Goal: Register for event/course

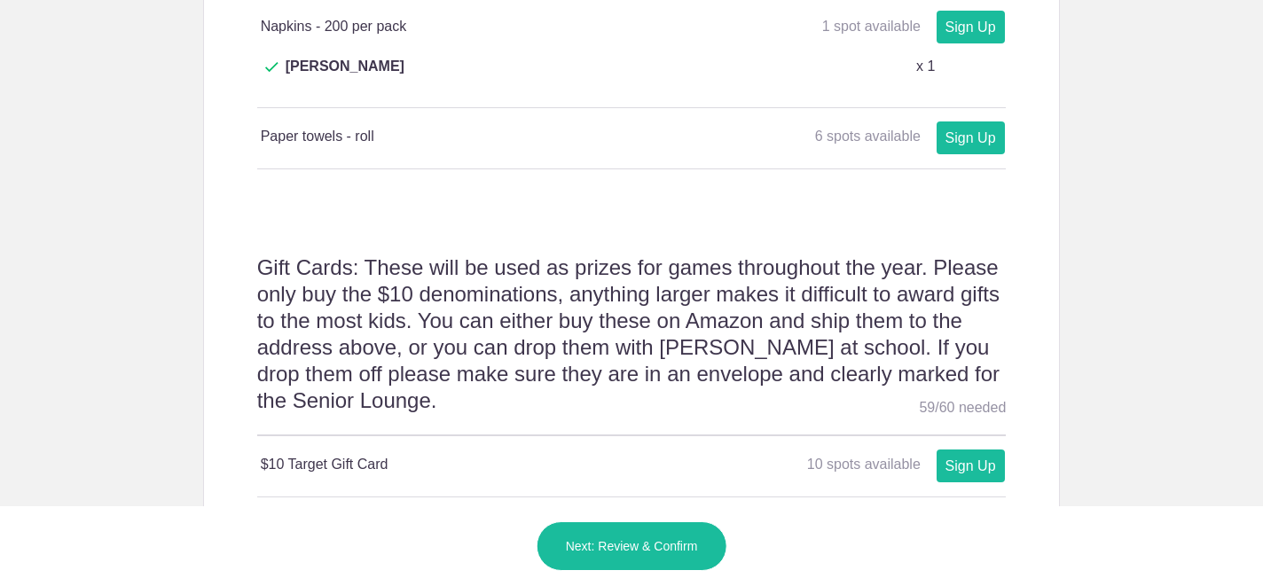
scroll to position [1477, 0]
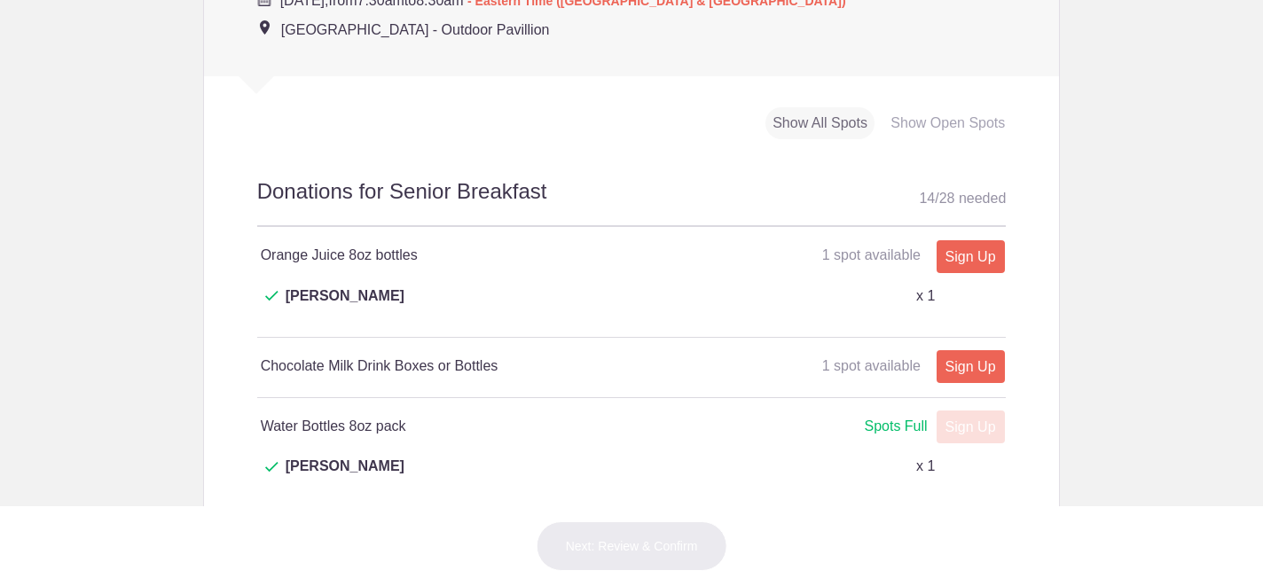
scroll to position [901, 0]
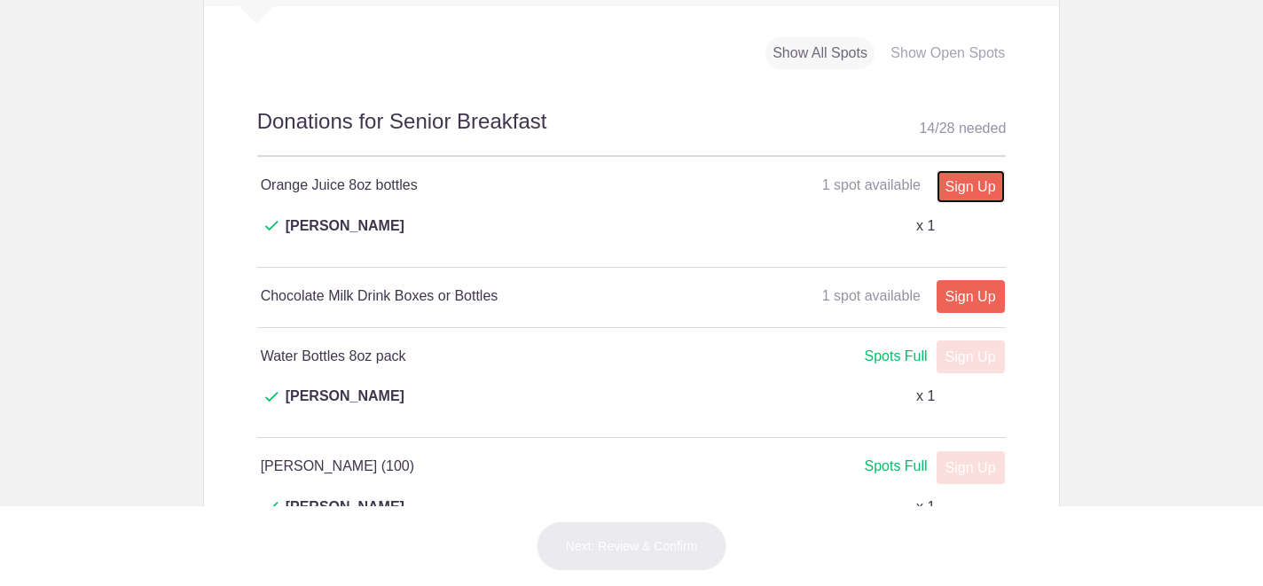
click at [967, 203] on link "Sign Up" at bounding box center [971, 186] width 68 height 33
type input "1"
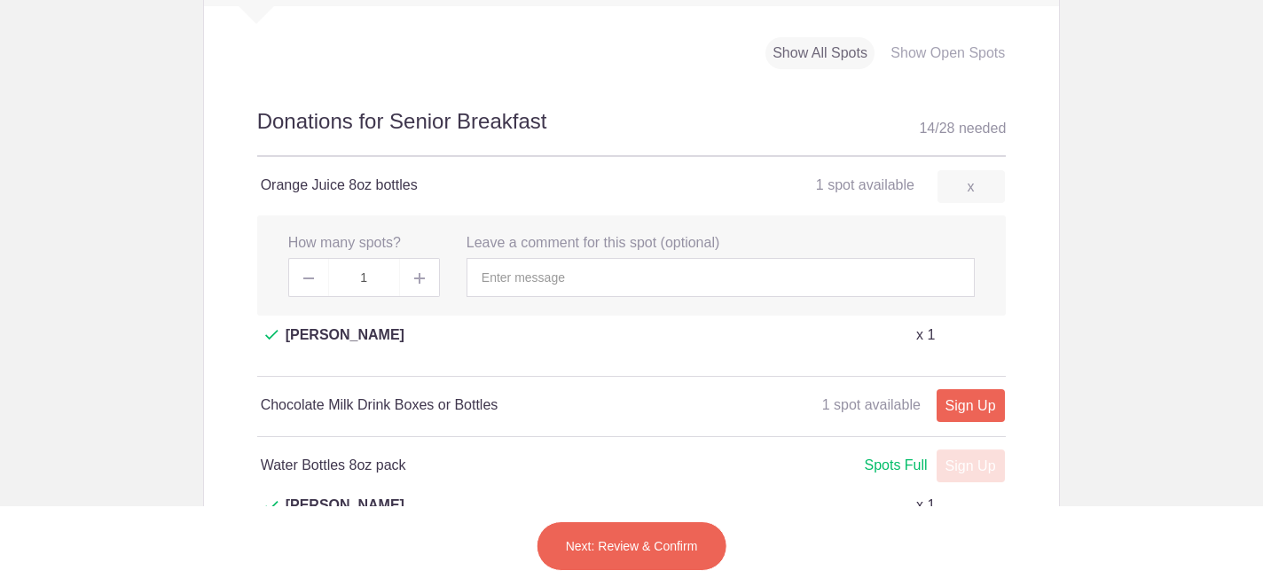
scroll to position [905, 0]
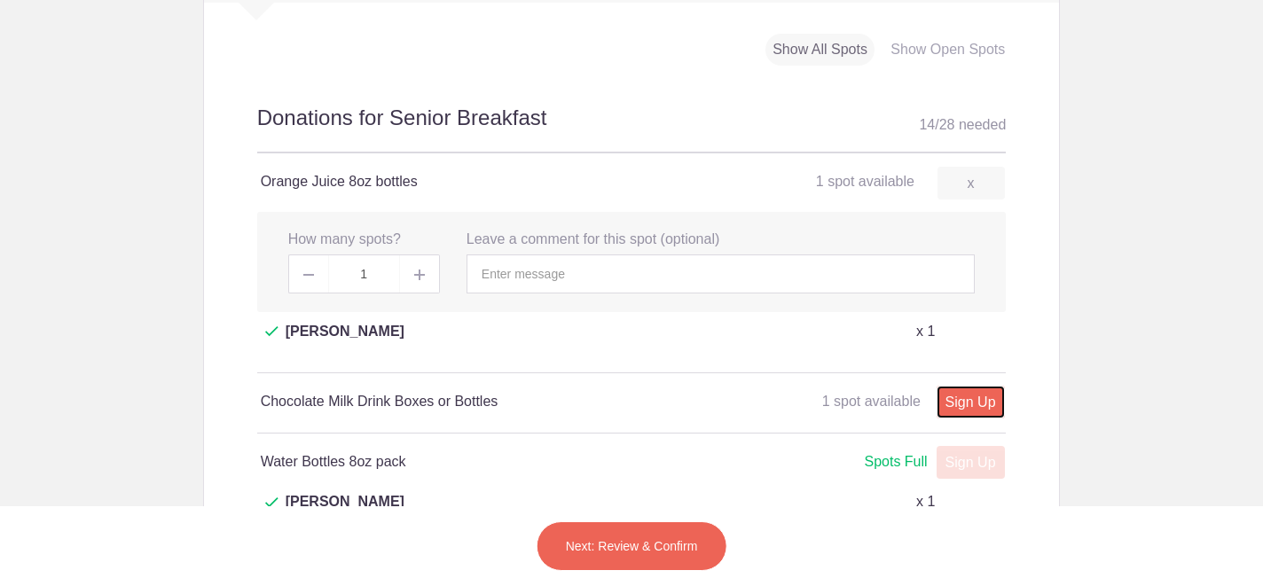
click at [965, 402] on link "Sign Up" at bounding box center [971, 402] width 68 height 33
type input "1"
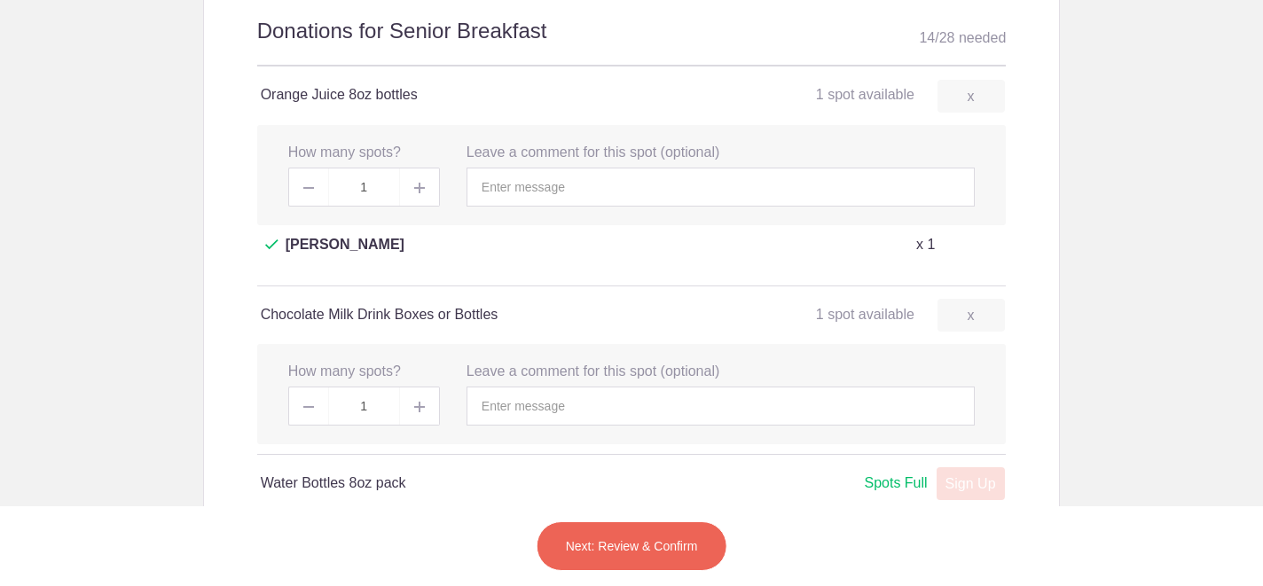
scroll to position [997, 0]
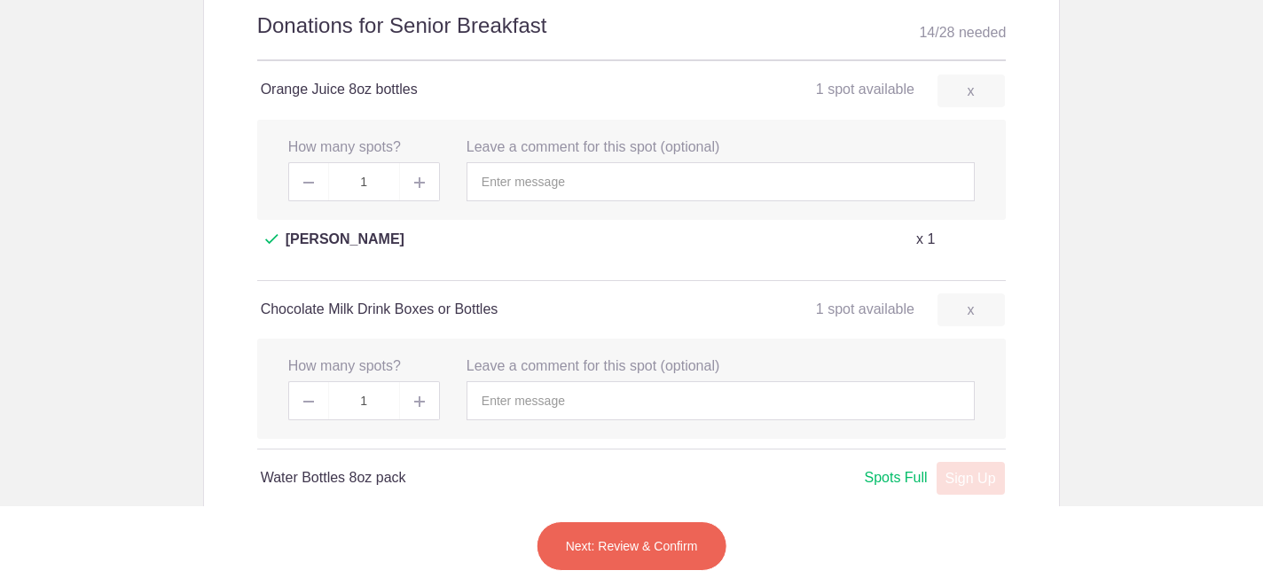
click at [684, 541] on button "Next: Review & Confirm" at bounding box center [632, 547] width 191 height 50
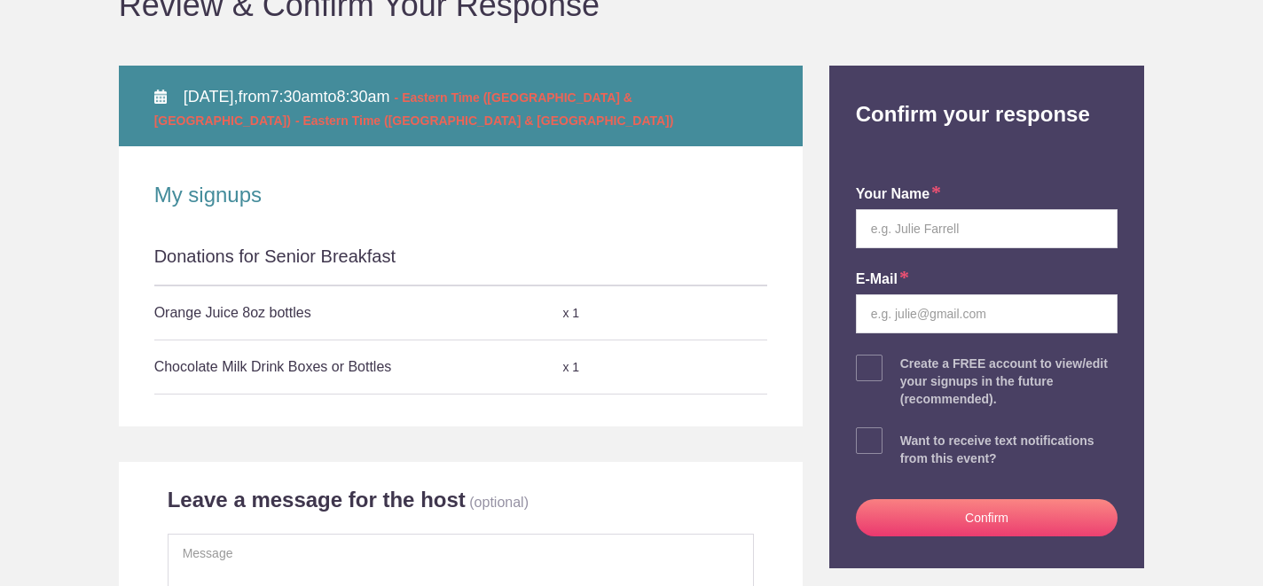
scroll to position [203, 0]
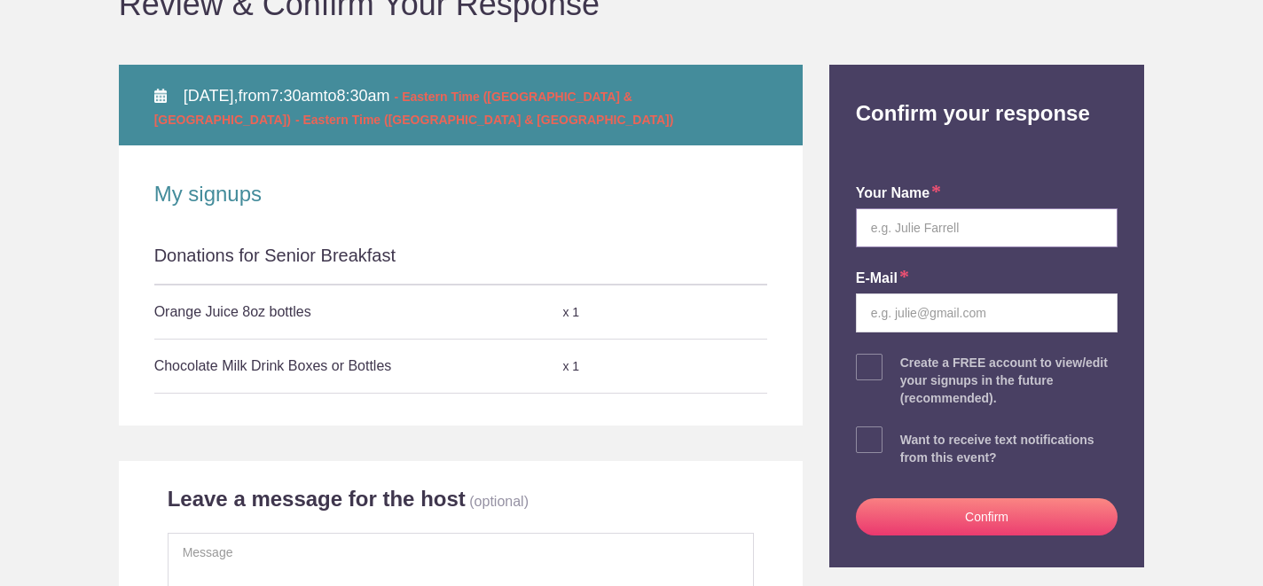
click at [898, 228] on input "text" at bounding box center [987, 227] width 263 height 39
type input "GIla Haor"
type input "[EMAIL_ADDRESS][DOMAIN_NAME]"
click at [1199, 234] on body "Login Sign up for Free Login Back to Event Page Back to Event Page Review & Con…" at bounding box center [631, 293] width 1263 height 586
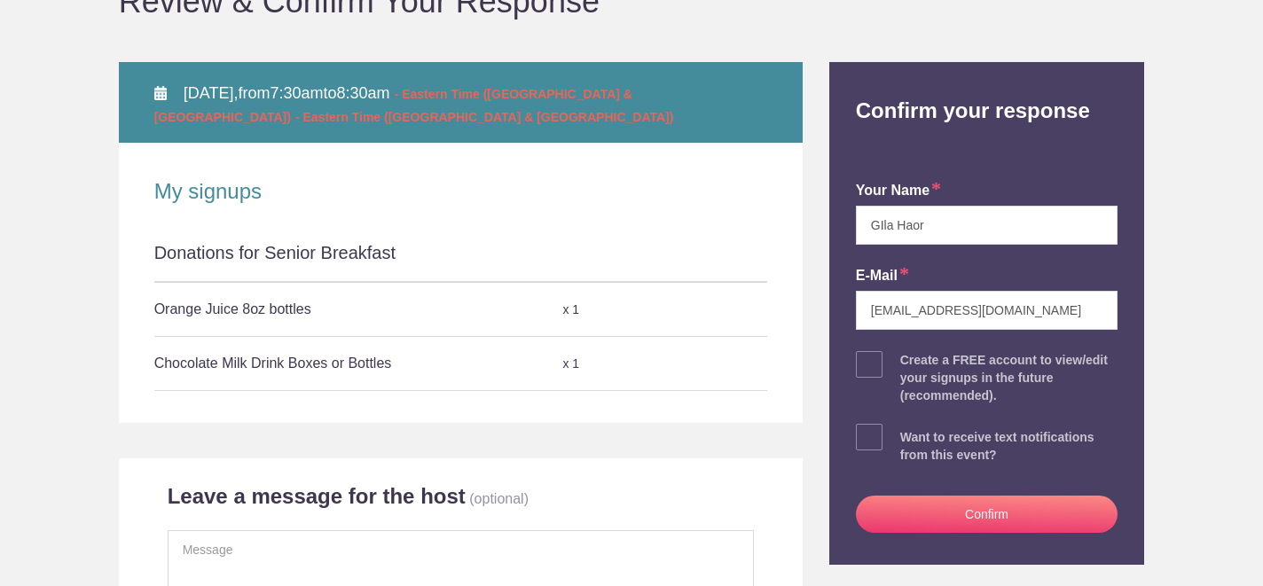
scroll to position [207, 0]
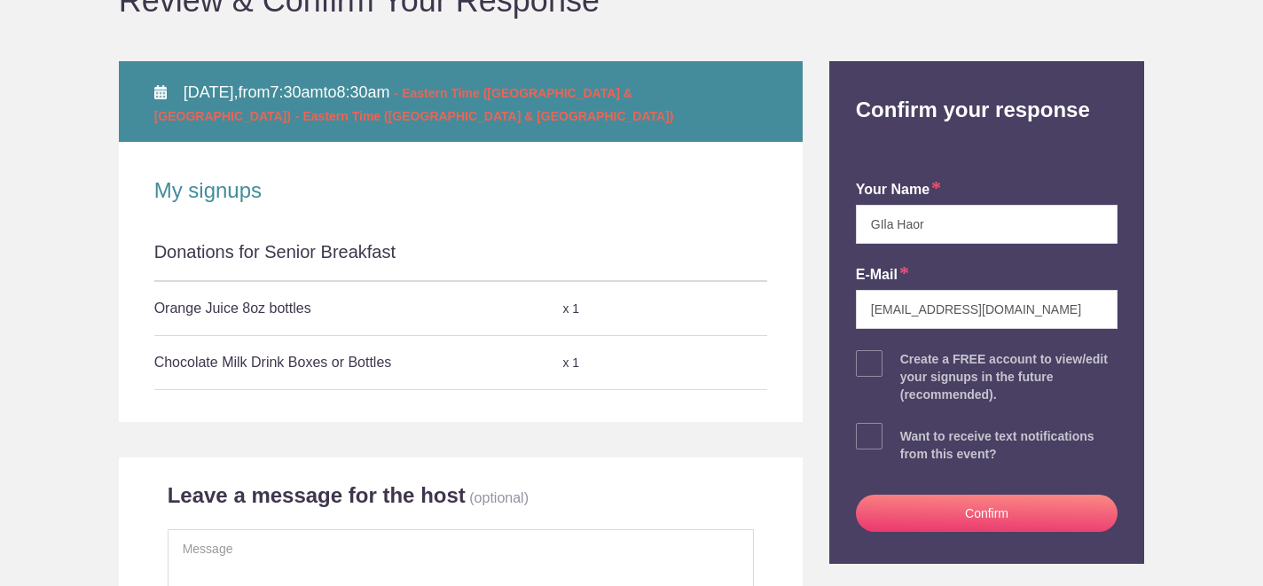
click at [856, 364] on span at bounding box center [869, 363] width 27 height 27
click at [906, 364] on input "checkbox" at bounding box center [1037, 360] width 263 height 12
checkbox input "true"
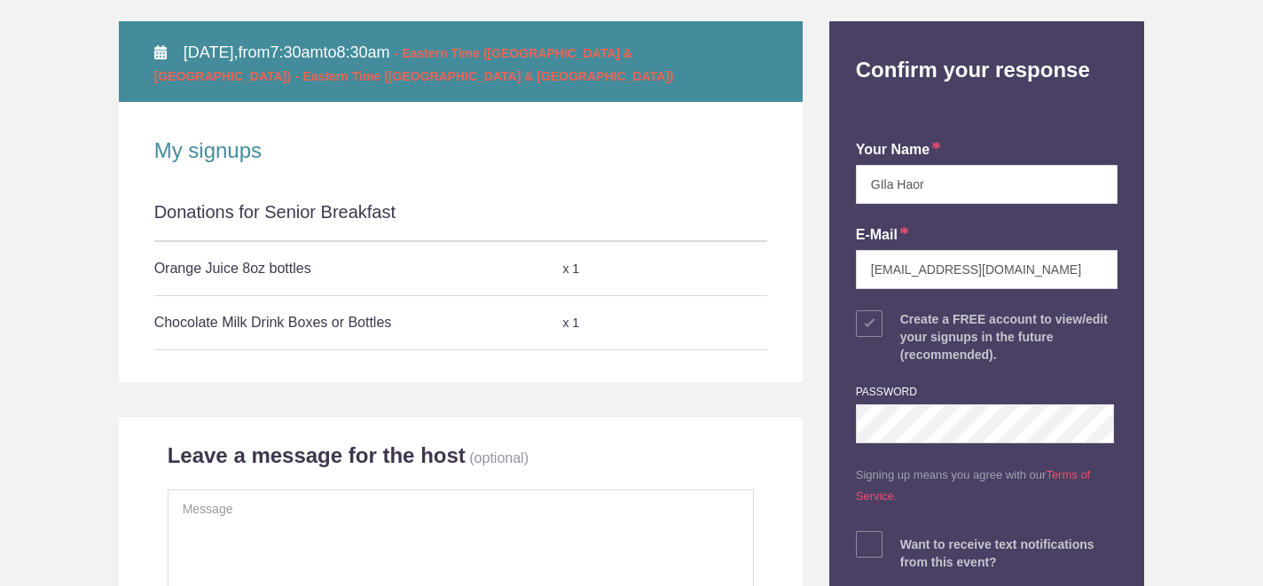
scroll to position [274, 0]
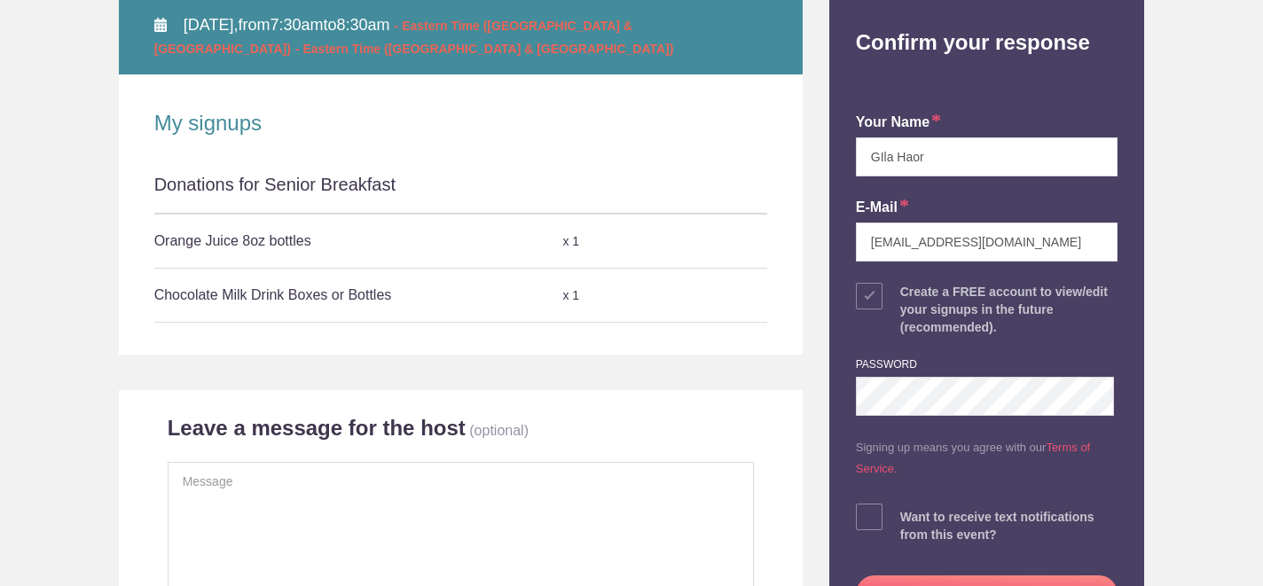
click at [1180, 388] on body "Login Sign up for Free Login Back to Event Page Back to Event Page Review & Con…" at bounding box center [631, 293] width 1263 height 586
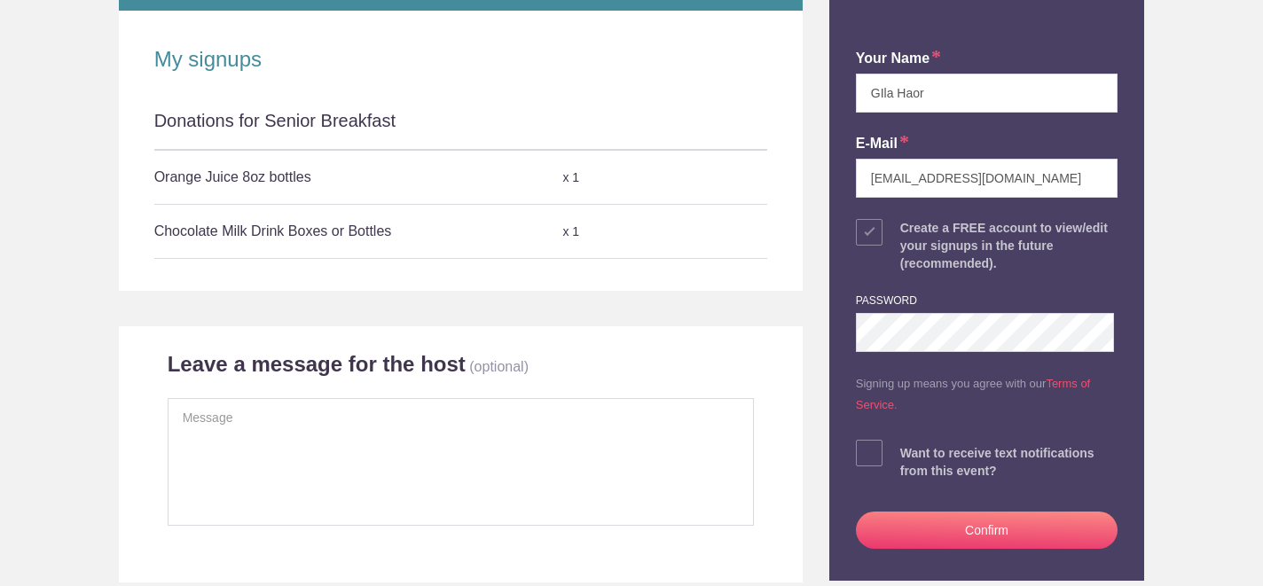
scroll to position [339, 0]
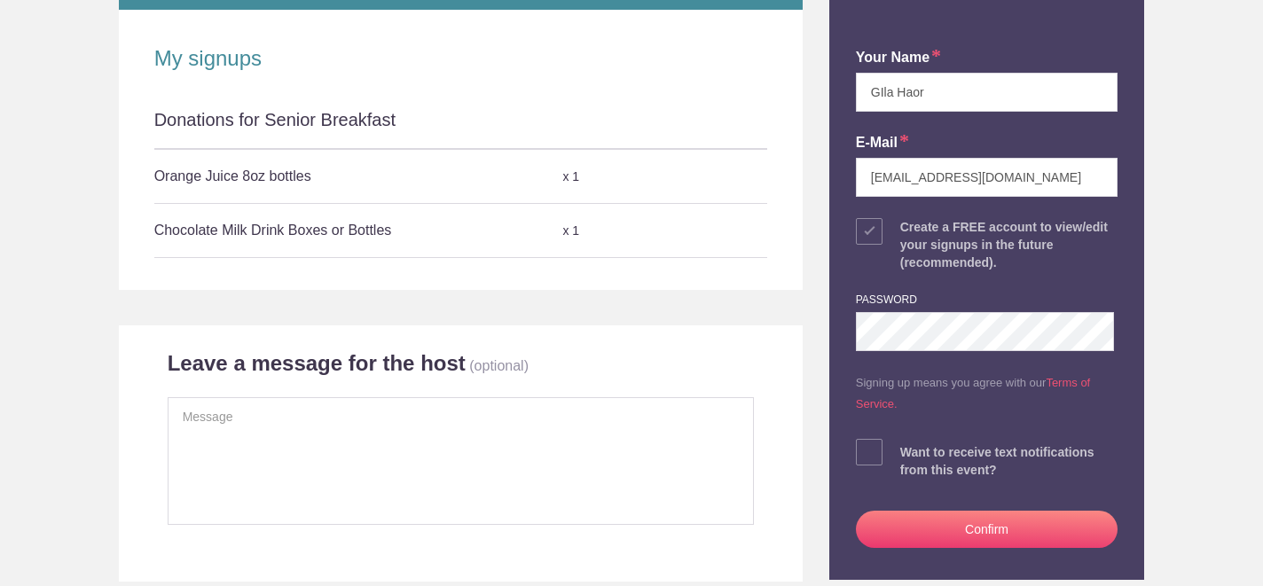
click at [867, 459] on span at bounding box center [869, 452] width 27 height 27
click at [906, 454] on input "checkbox" at bounding box center [1037, 449] width 263 height 12
checkbox input "true"
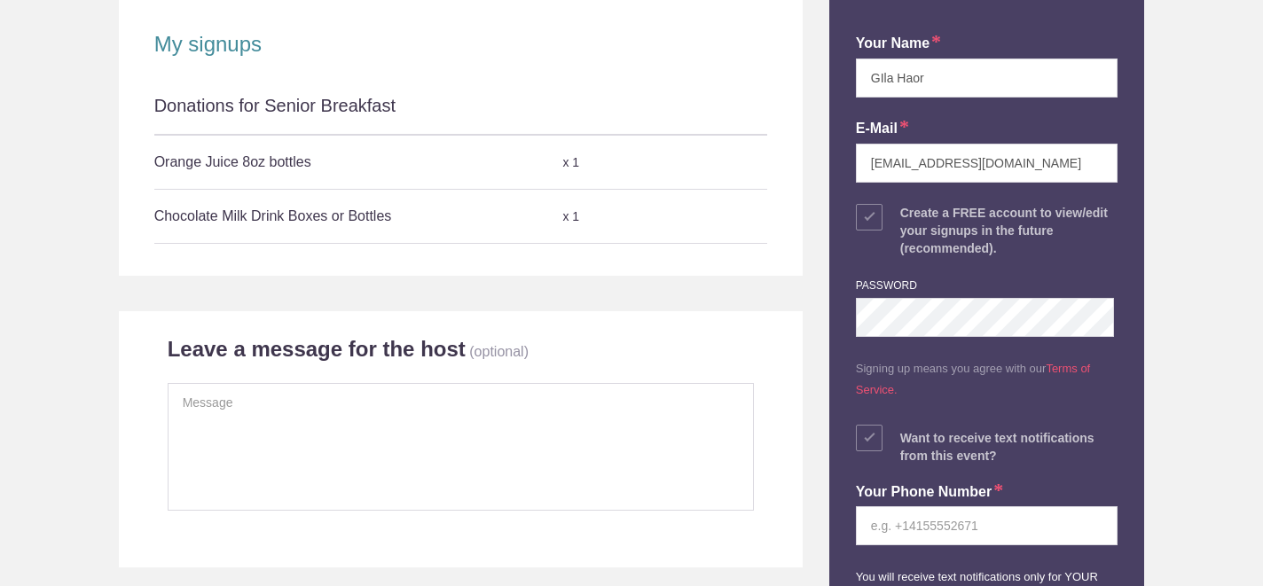
scroll to position [368, 0]
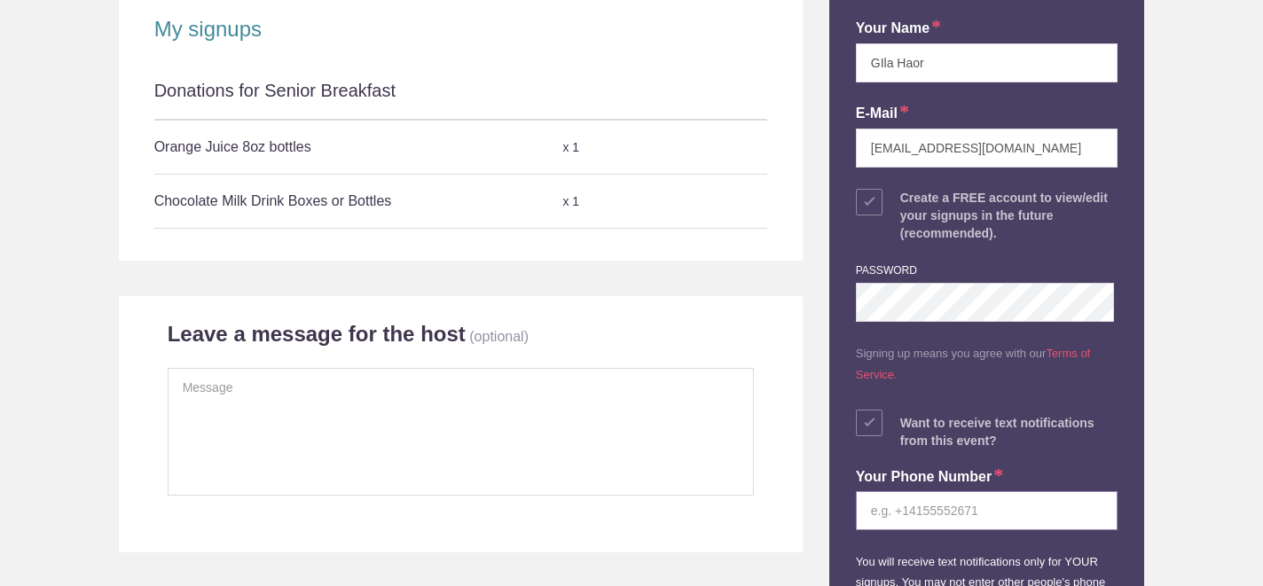
click at [920, 507] on input "tel" at bounding box center [987, 510] width 263 height 39
type input "[PHONE_NUMBER]"
click at [1160, 412] on body "Login Sign up for Free Login Back to Event Page Back to Event Page Review & Con…" at bounding box center [631, 293] width 1263 height 586
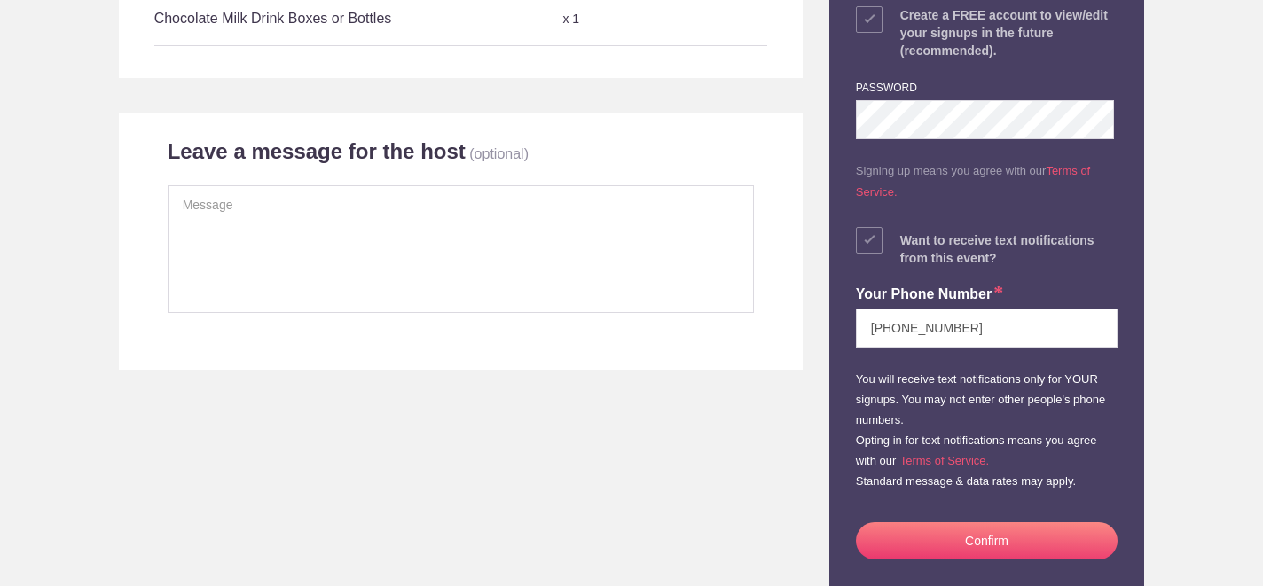
scroll to position [553, 0]
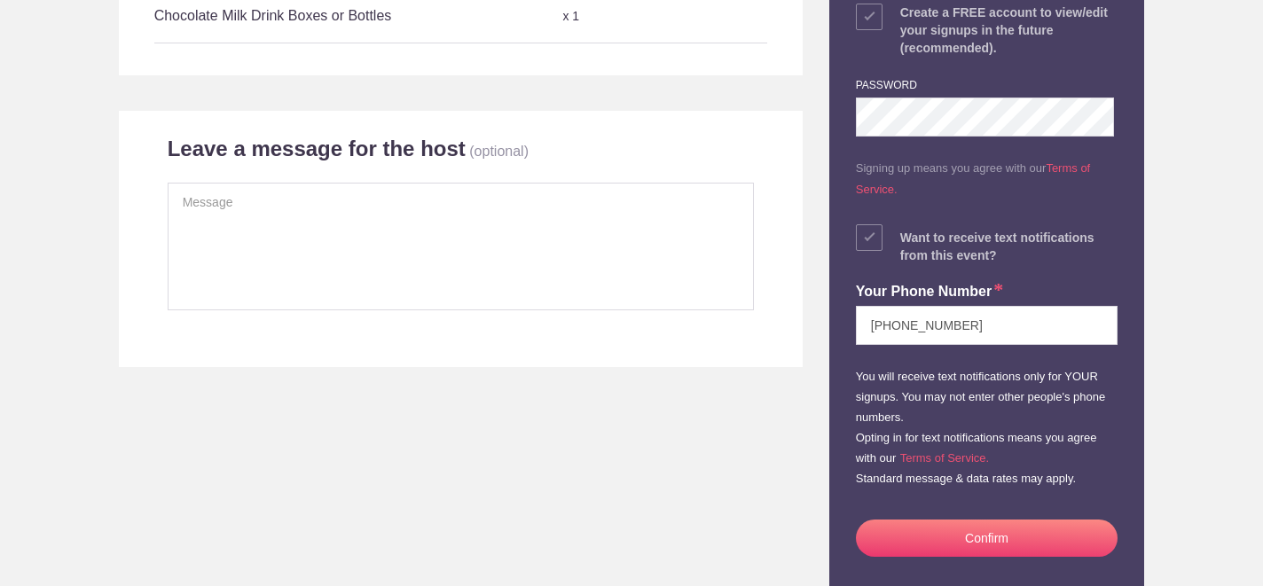
click at [999, 542] on button "Confirm" at bounding box center [987, 538] width 263 height 37
